Goal: Entertainment & Leisure: Consume media (video, audio)

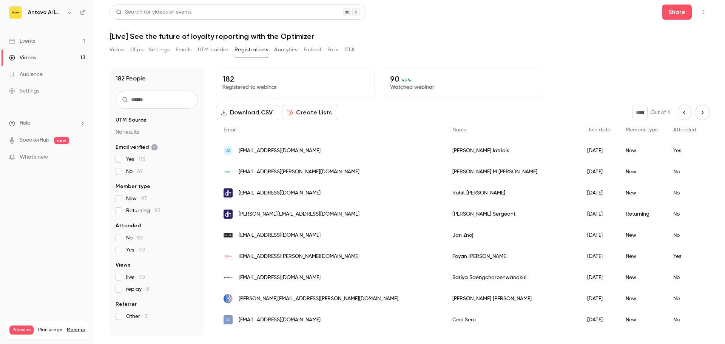
scroll to position [753, 0]
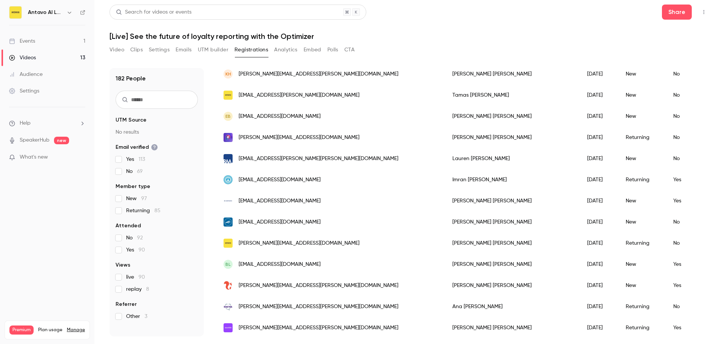
click at [49, 40] on link "Events 1" at bounding box center [47, 41] width 94 height 17
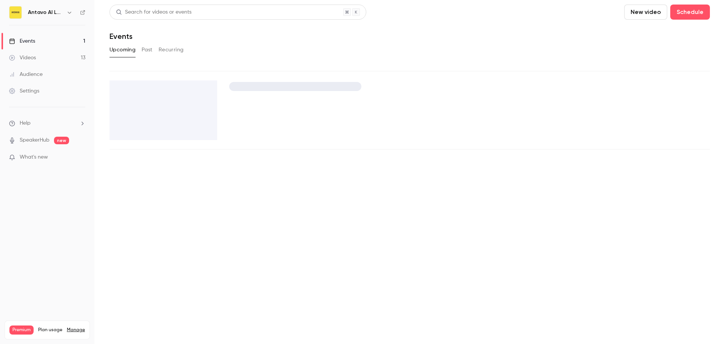
click at [149, 49] on button "Past" at bounding box center [147, 50] width 11 height 12
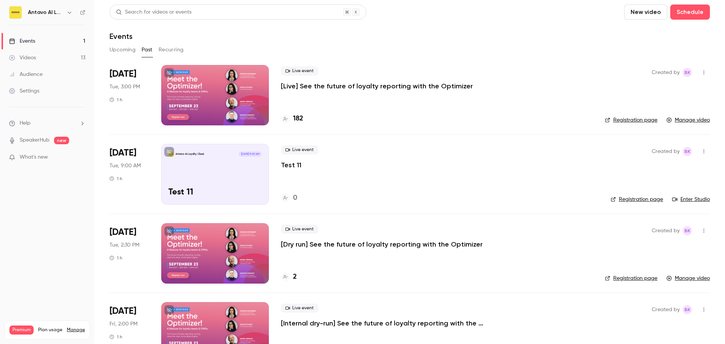
click at [225, 90] on div at bounding box center [215, 95] width 108 height 60
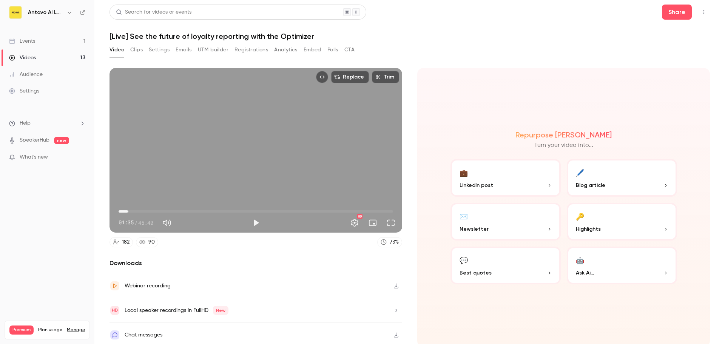
click at [128, 208] on span "01:35" at bounding box center [256, 211] width 274 height 12
click at [133, 208] on span "02:24" at bounding box center [256, 211] width 274 height 12
click at [140, 208] on span "02:24" at bounding box center [256, 211] width 274 height 12
click at [148, 208] on span "03:37" at bounding box center [256, 211] width 274 height 12
type input "*****"
